Goal: Task Accomplishment & Management: Complete application form

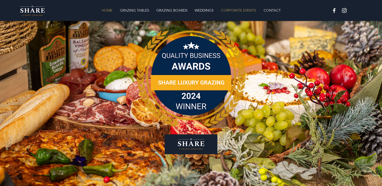
click at [246, 10] on p "CORPORATE EVENTS" at bounding box center [238, 10] width 40 height 10
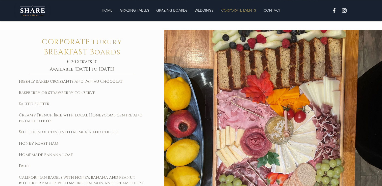
scroll to position [239, 0]
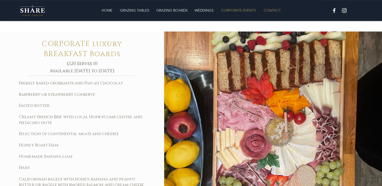
click at [268, 10] on p "CONTACT" at bounding box center [272, 10] width 22 height 10
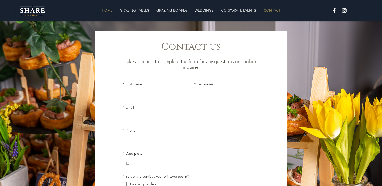
click at [114, 12] on p "HOME" at bounding box center [107, 10] width 16 height 10
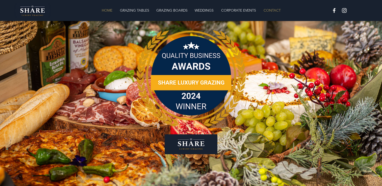
click at [279, 10] on p "CONTACT" at bounding box center [272, 10] width 22 height 10
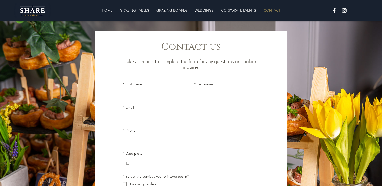
click at [172, 90] on input "* First name" at bounding box center [154, 94] width 62 height 10
type input "[PERSON_NAME]"
type input "Lowndes"
type input "[PERSON_NAME][EMAIL_ADDRESS][DOMAIN_NAME]"
type input "07721404434"
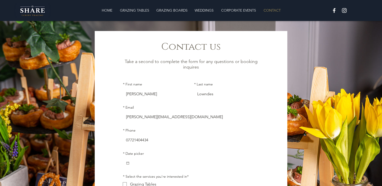
click at [172, 164] on input "* Date picker" at bounding box center [193, 163] width 126 height 10
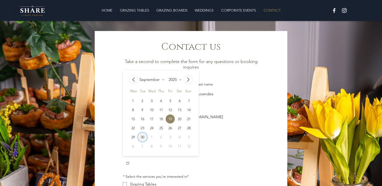
click at [142, 136] on div "30" at bounding box center [142, 137] width 9 height 9
type input "[DATE]"
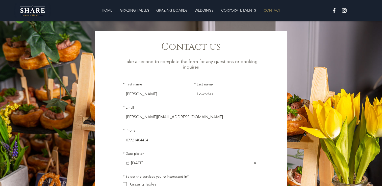
scroll to position [71, 0]
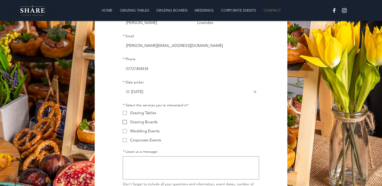
click at [126, 124] on span "Main Form" at bounding box center [125, 122] width 4 height 4
click at [123, 122] on input "Grazing Boards" at bounding box center [122, 122] width 0 height 0
checkbox input "true"
click at [159, 167] on textarea "* Leave us a message:" at bounding box center [191, 168] width 136 height 19
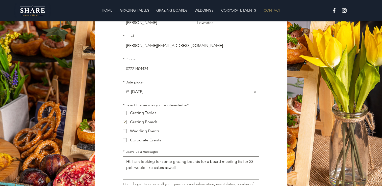
click at [168, 170] on textarea "Hi, I am looking for some grazing boards for a board meeting its for 23 ppl, wo…" at bounding box center [191, 168] width 136 height 19
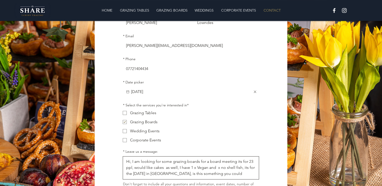
click at [174, 175] on textarea "Hi, I am looking for some grazing boards for a board meeting its for 23 ppl, wo…" at bounding box center [191, 168] width 136 height 19
click at [243, 176] on textarea "Hi, I am looking for some grazing boards for a board meeting its for 23 ppl, wo…" at bounding box center [191, 168] width 136 height 19
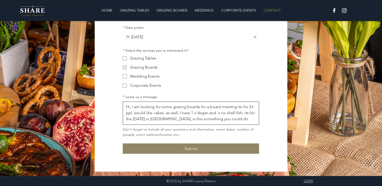
scroll to position [5, 0]
click at [206, 122] on textarea "Hi, I am looking for some grazing boards for a board meeting its for 23 ppl, wo…" at bounding box center [191, 113] width 136 height 19
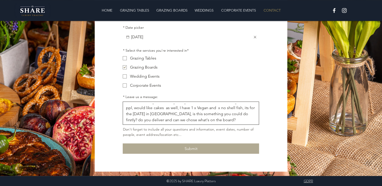
type textarea "Hi, I am looking for some grazing boards for a board meeting its for 23 ppl, wo…"
click at [206, 146] on button "Submit" at bounding box center [191, 149] width 136 height 10
checkbox input "false"
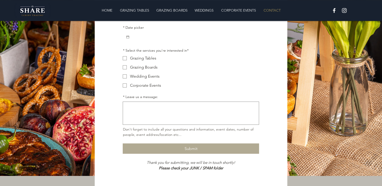
scroll to position [0, 0]
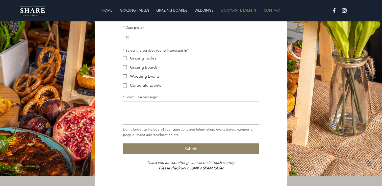
click at [237, 15] on p "CORPORATE EVENTS" at bounding box center [238, 10] width 40 height 10
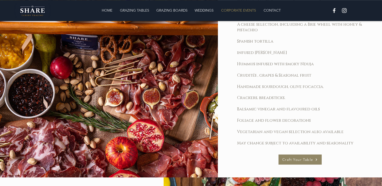
scroll to position [574, 0]
